Goal: Task Accomplishment & Management: Manage account settings

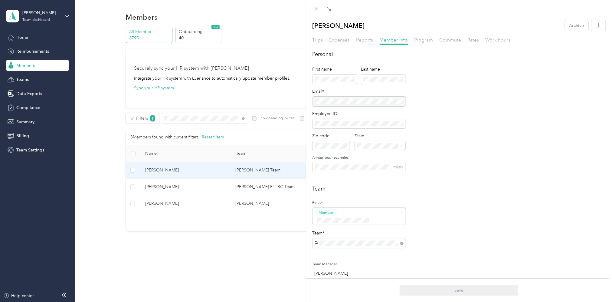
click at [199, 120] on div "[PERSON_NAME] Archive Trips Expenses Reports Member info Program Commute Rates …" at bounding box center [306, 151] width 612 height 302
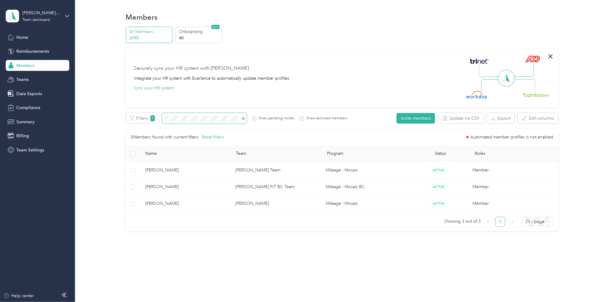
click at [150, 117] on div "Filters 1 Show pending invites Show archived members" at bounding box center [237, 118] width 222 height 11
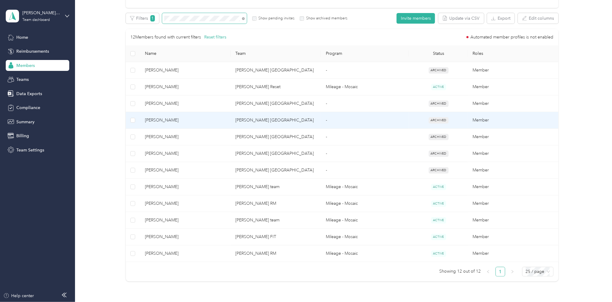
scroll to position [121, 0]
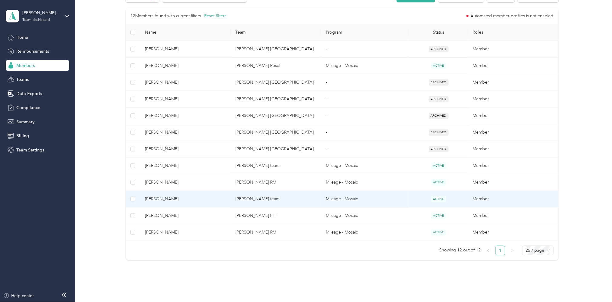
click at [247, 198] on td "[PERSON_NAME] team" at bounding box center [276, 199] width 90 height 17
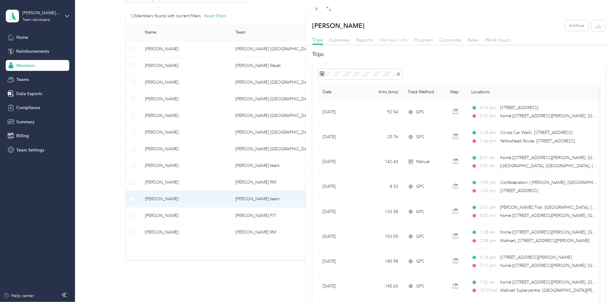
click at [391, 40] on span "Member info" at bounding box center [394, 40] width 28 height 6
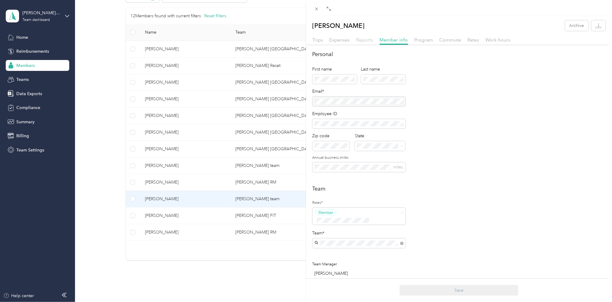
click at [370, 41] on span "Reports" at bounding box center [365, 40] width 17 height 6
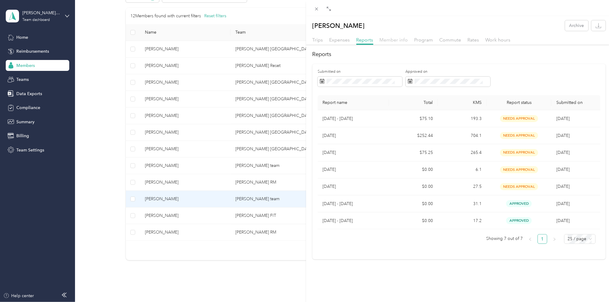
click at [388, 40] on span "Member info" at bounding box center [394, 40] width 28 height 6
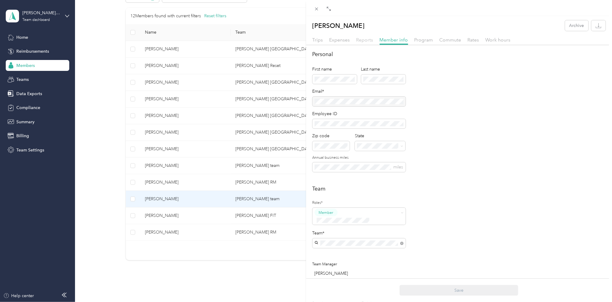
click at [360, 38] on span "Reports" at bounding box center [365, 40] width 17 height 6
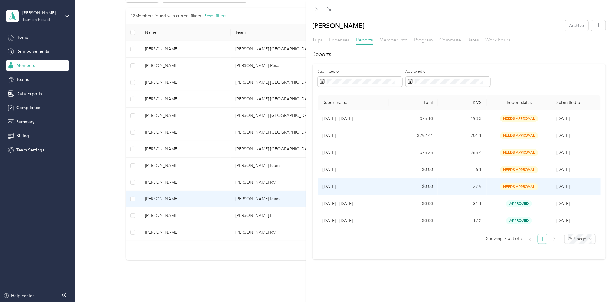
click at [337, 188] on p "[DATE]" at bounding box center [354, 186] width 62 height 7
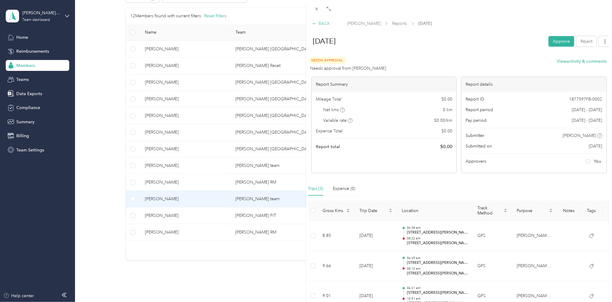
click at [314, 23] on icon at bounding box center [314, 23] width 3 height 2
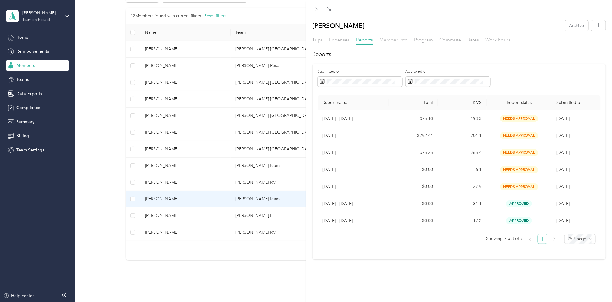
click at [395, 38] on span "Member info" at bounding box center [394, 40] width 28 height 6
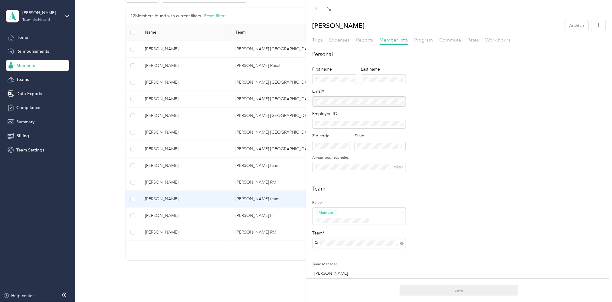
click at [341, 250] on div "[PERSON_NAME] [PERSON_NAME]" at bounding box center [359, 249] width 85 height 14
click at [459, 289] on button "Save" at bounding box center [459, 290] width 119 height 11
drag, startPoint x: 518, startPoint y: 115, endPoint x: 369, endPoint y: 43, distance: 165.8
click at [518, 110] on div "Personal First name Last name Email* Employee ID Zip code State Annual business…" at bounding box center [460, 114] width 294 height 129
click at [23, 39] on div "[PERSON_NAME] Archive Trips Expenses Reports Member info Program Commute Rates …" at bounding box center [306, 151] width 612 height 302
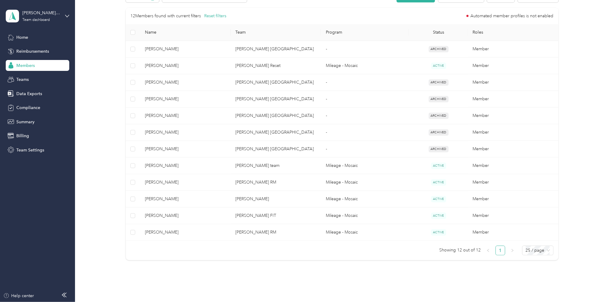
click at [21, 34] on div at bounding box center [306, 151] width 612 height 302
click at [31, 67] on span "Members" at bounding box center [25, 65] width 18 height 6
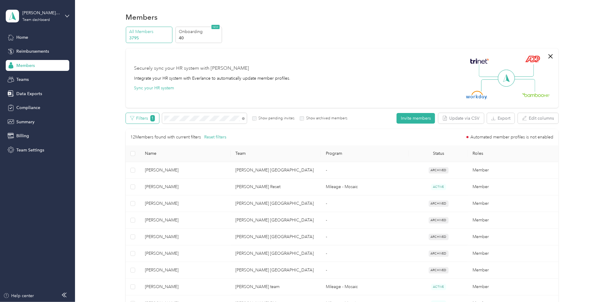
drag, startPoint x: 209, startPoint y: 115, endPoint x: 152, endPoint y: 122, distance: 57.7
click at [152, 122] on div "Filters 1 Show pending invites Show archived members" at bounding box center [237, 118] width 222 height 11
drag, startPoint x: 152, startPoint y: 122, endPoint x: 272, endPoint y: 101, distance: 122.6
click at [272, 102] on div "Securely sync your HR system with Everlance Integrate your HR system with Everl…" at bounding box center [342, 77] width 433 height 59
click at [227, 122] on span at bounding box center [204, 118] width 85 height 11
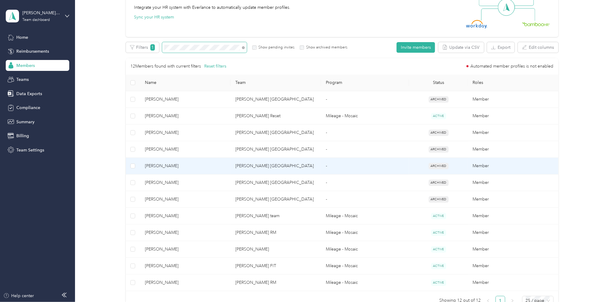
scroll to position [81, 0]
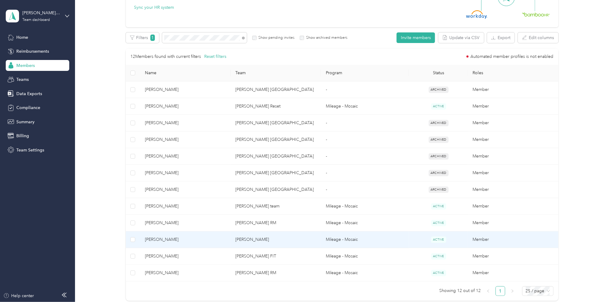
click at [259, 240] on td "[PERSON_NAME]" at bounding box center [276, 239] width 90 height 17
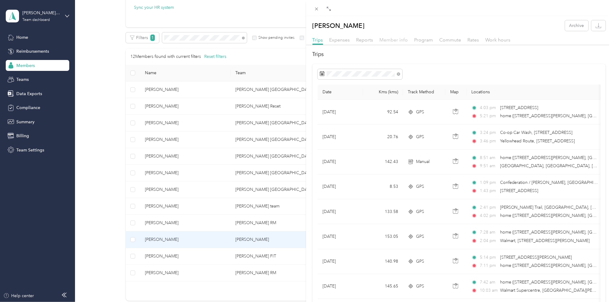
click at [390, 38] on span "Member info" at bounding box center [394, 40] width 28 height 6
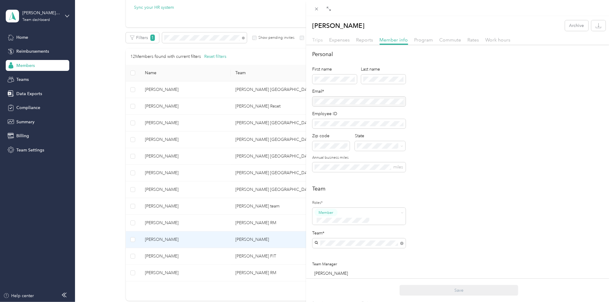
click at [316, 40] on span "Trips" at bounding box center [318, 40] width 11 height 6
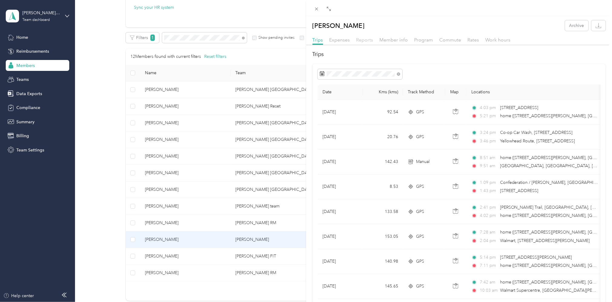
click at [360, 39] on span "Reports" at bounding box center [365, 40] width 17 height 6
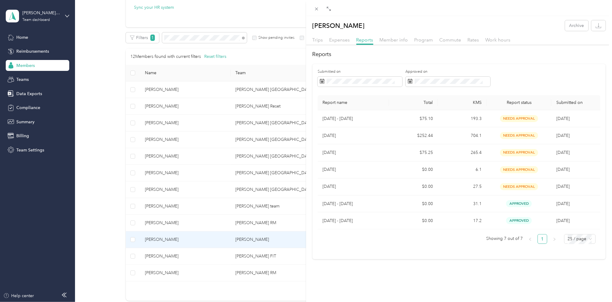
click at [65, 16] on div "[PERSON_NAME] Archive Trips Expenses Reports Member info Program Commute Rates …" at bounding box center [306, 151] width 612 height 302
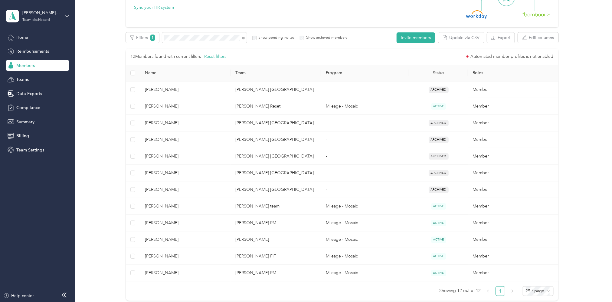
click at [66, 14] on icon at bounding box center [67, 16] width 4 height 4
click at [30, 77] on div "Log out" at bounding box center [22, 77] width 23 height 6
